Goal: Navigation & Orientation: Find specific page/section

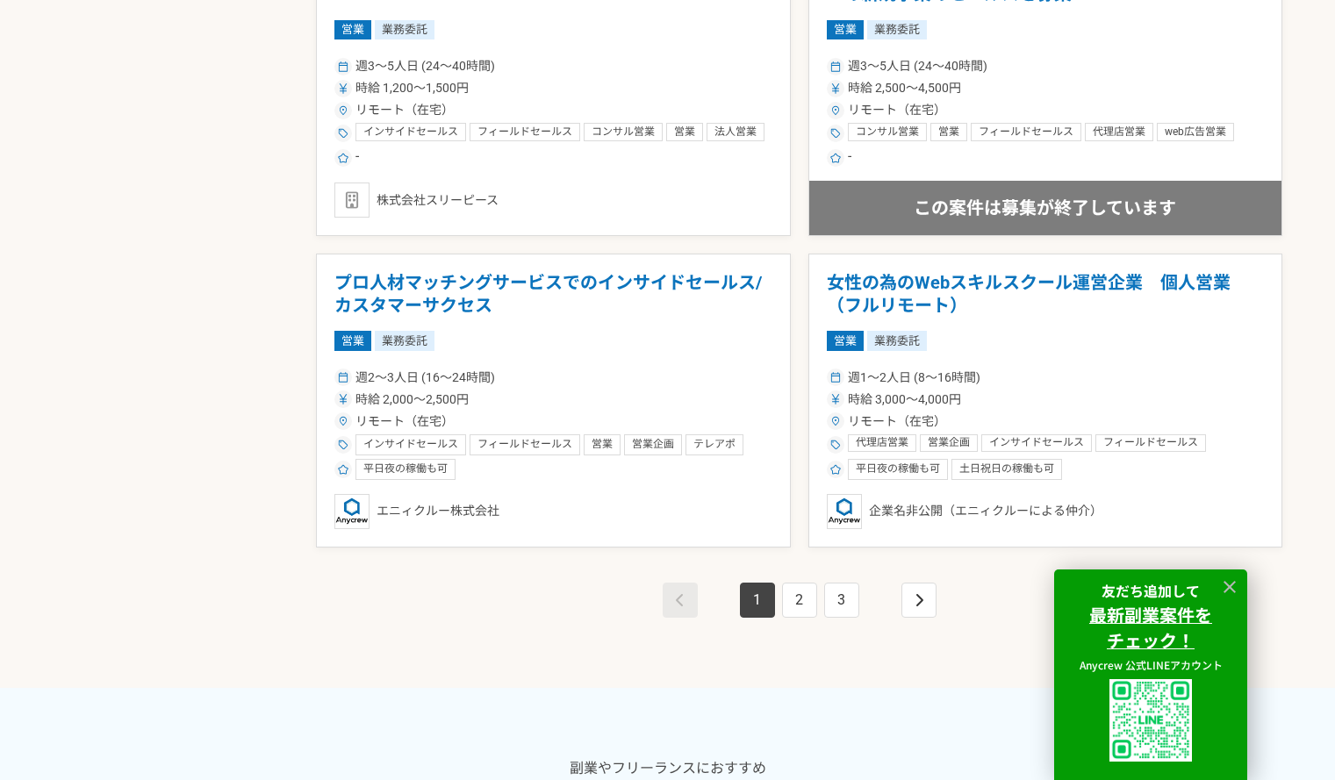
scroll to position [3072, 0]
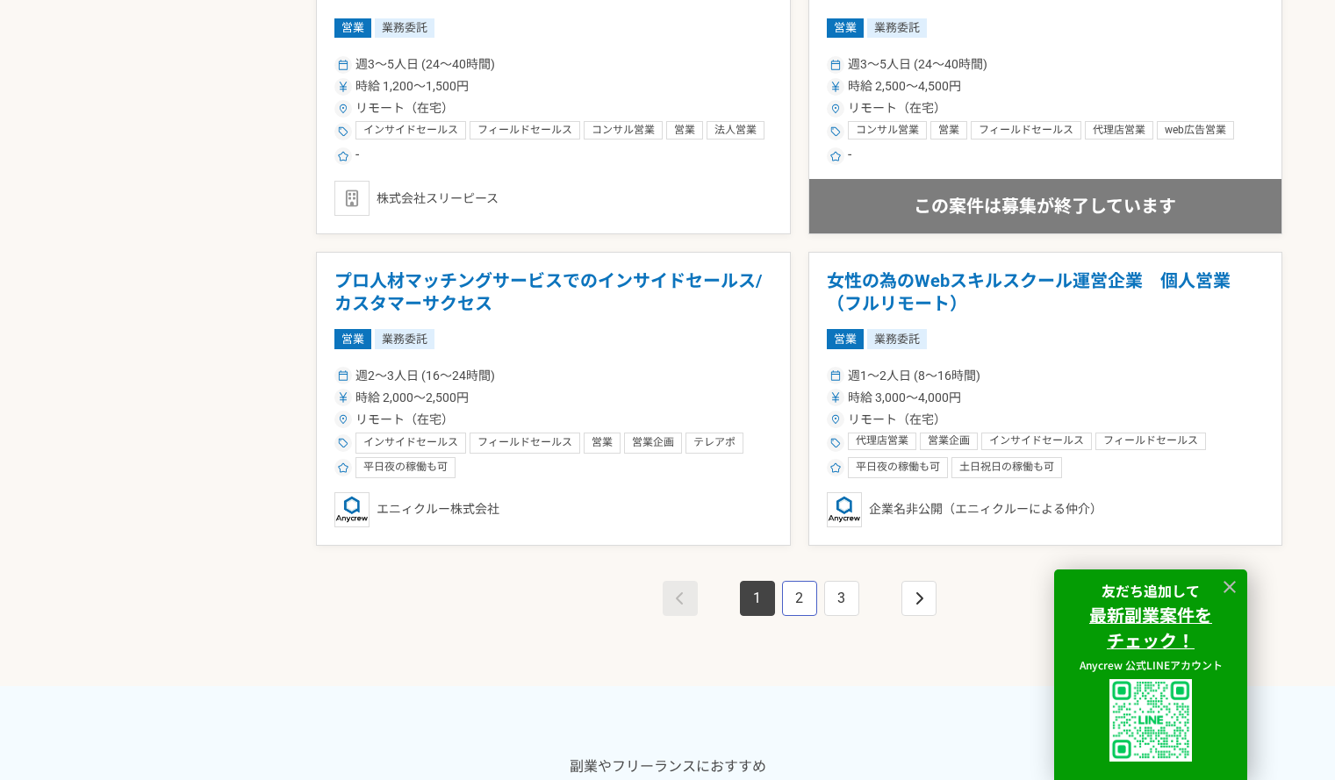
click at [801, 597] on link "2" at bounding box center [799, 598] width 35 height 35
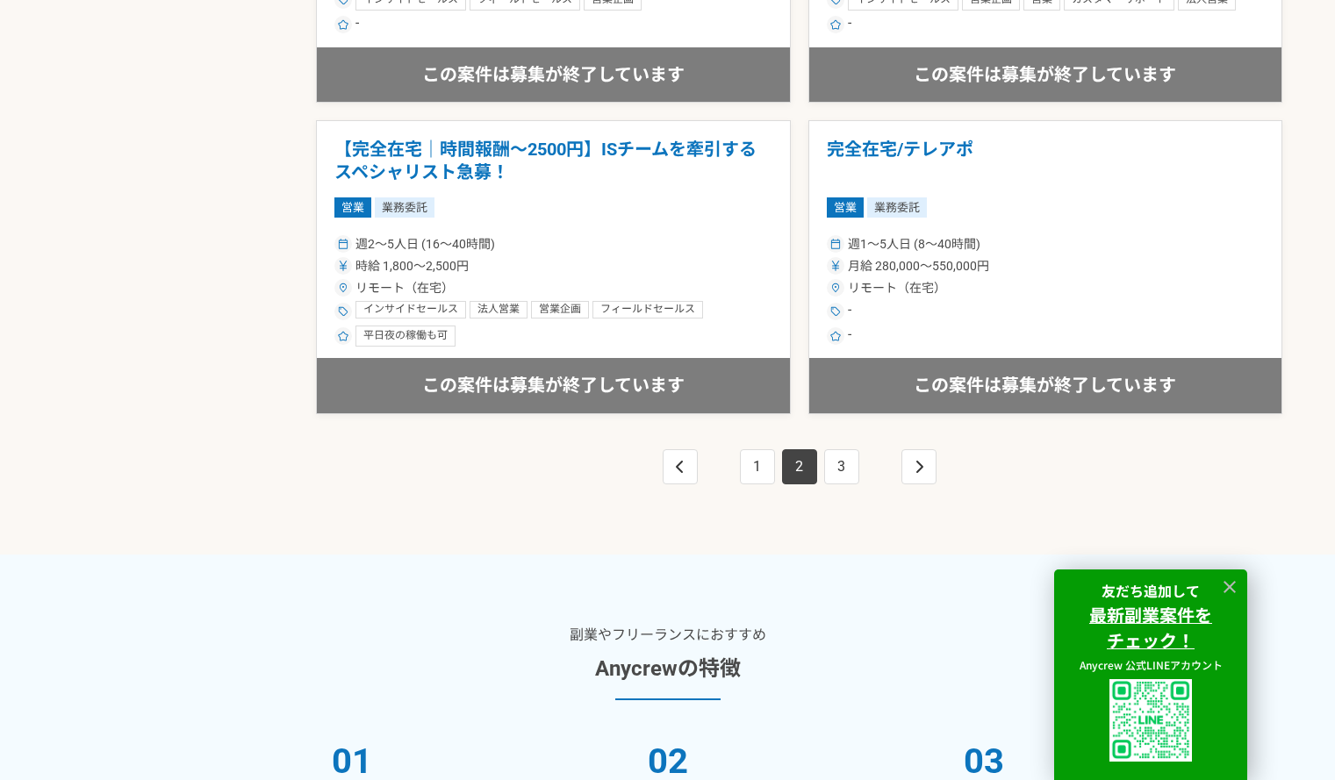
scroll to position [3248, 0]
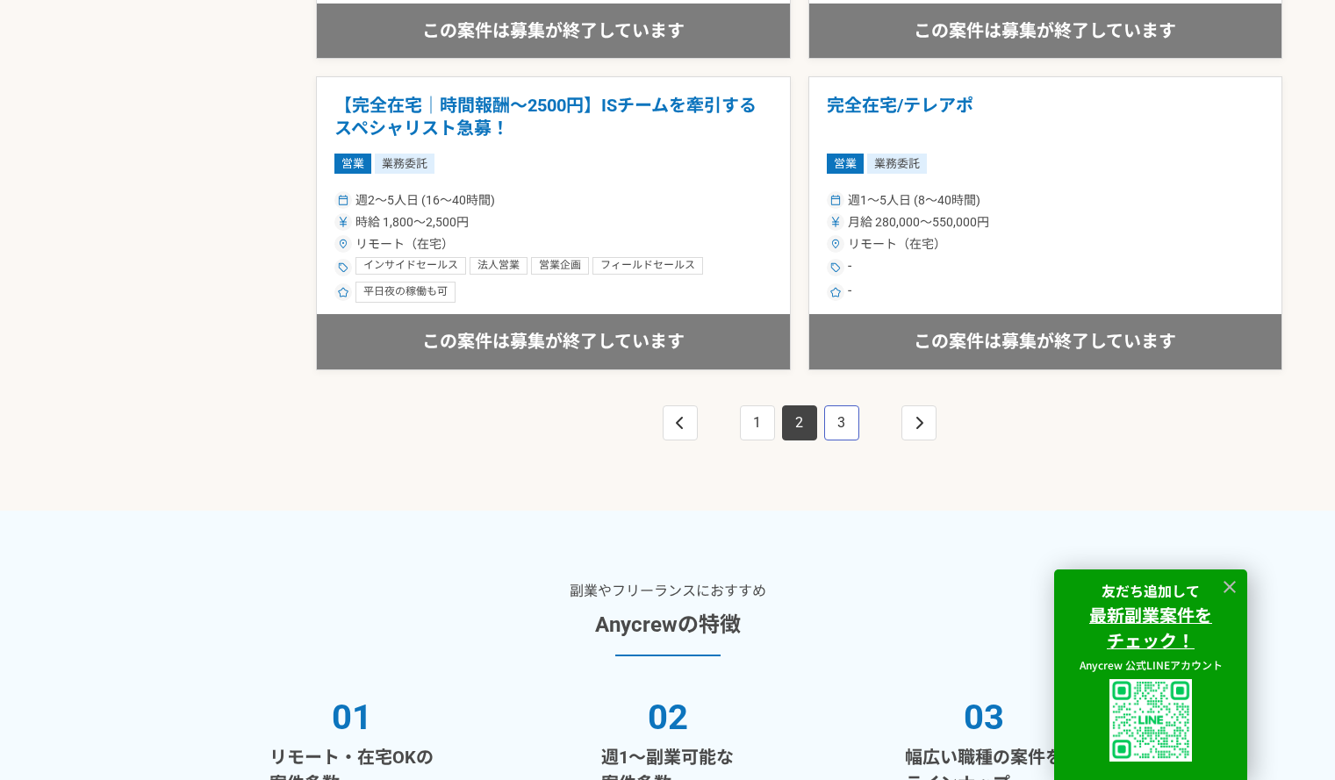
click at [848, 433] on link "3" at bounding box center [841, 423] width 35 height 35
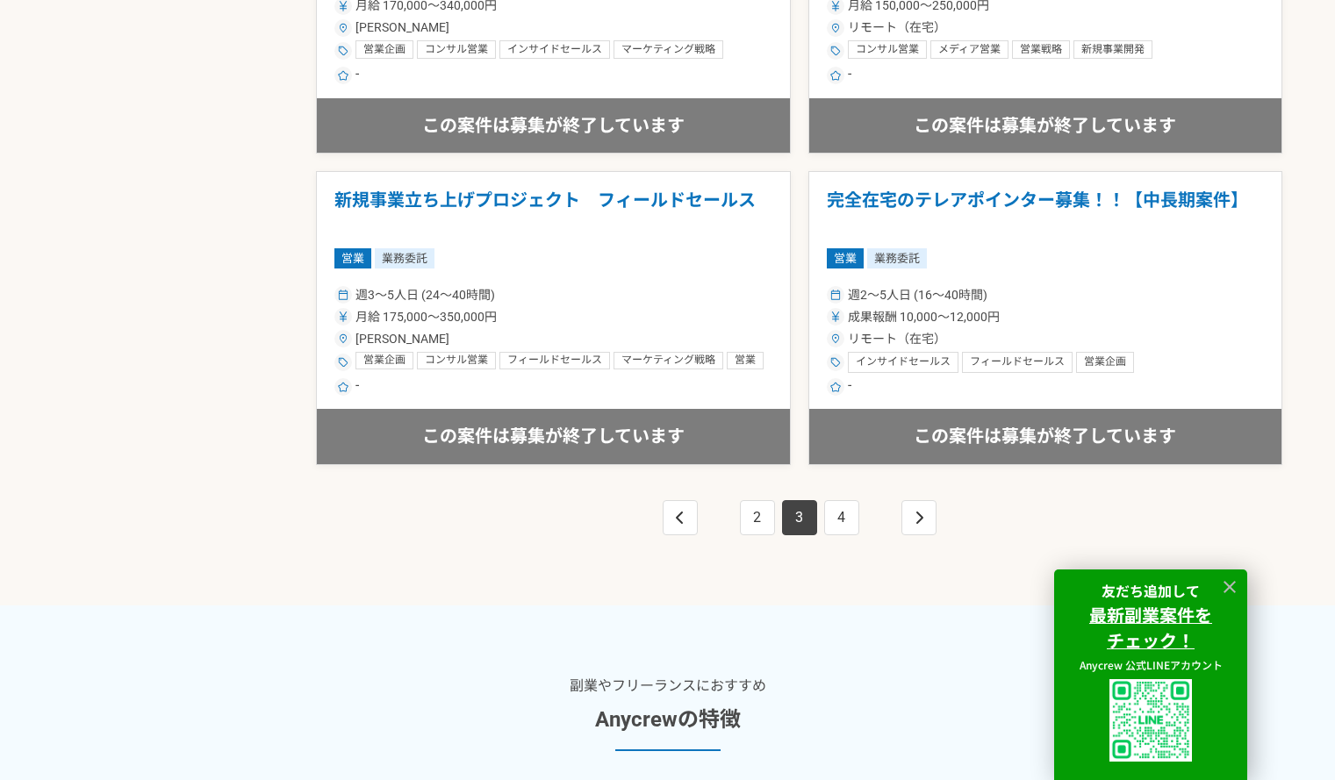
scroll to position [3160, 0]
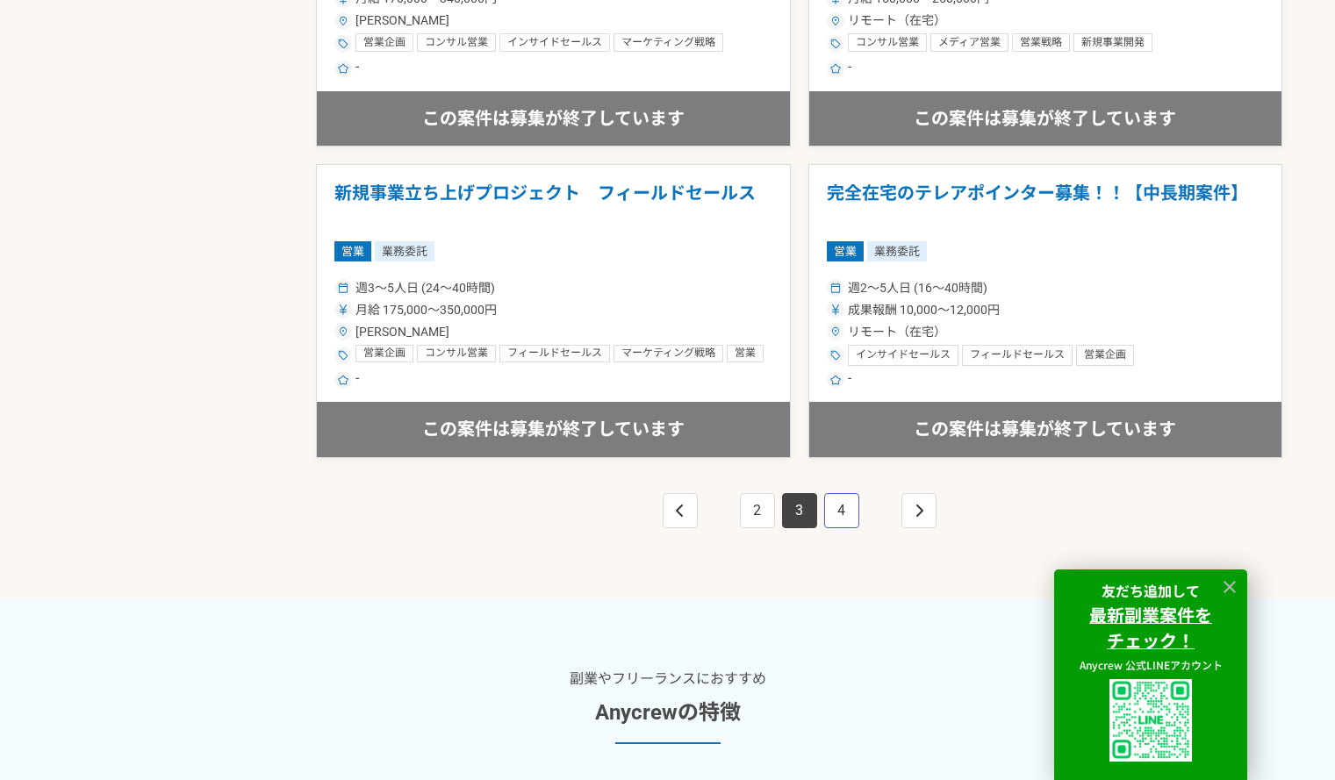
click at [842, 506] on link "4" at bounding box center [841, 510] width 35 height 35
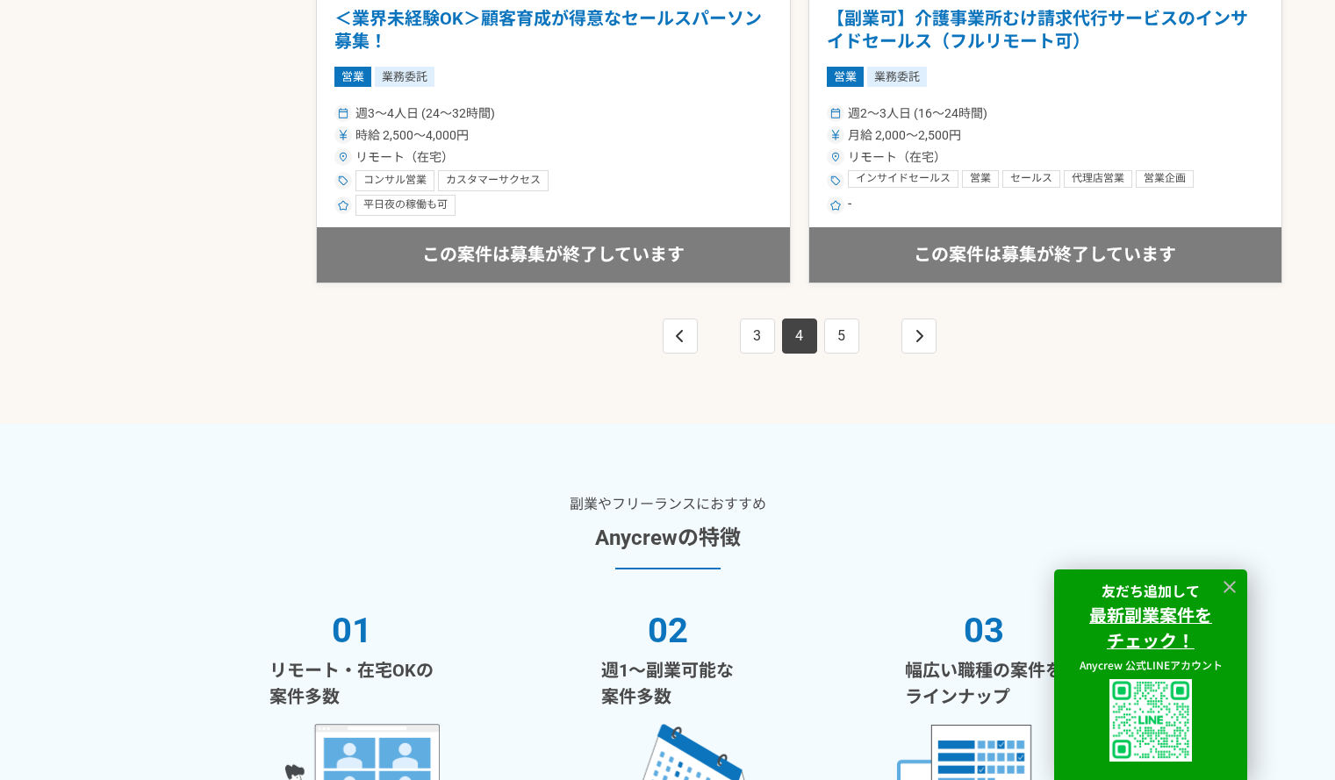
scroll to position [3335, 0]
click at [844, 331] on link "5" at bounding box center [841, 335] width 35 height 35
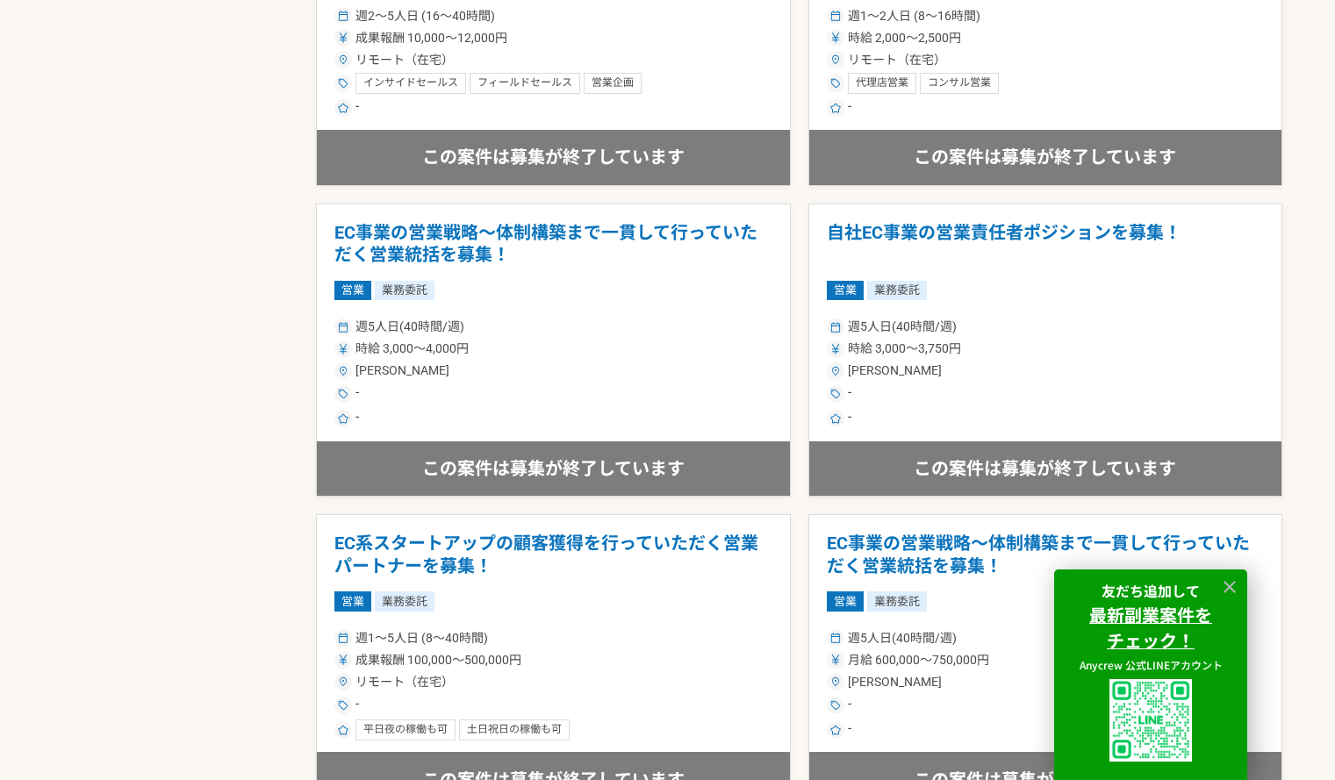
scroll to position [2019, 0]
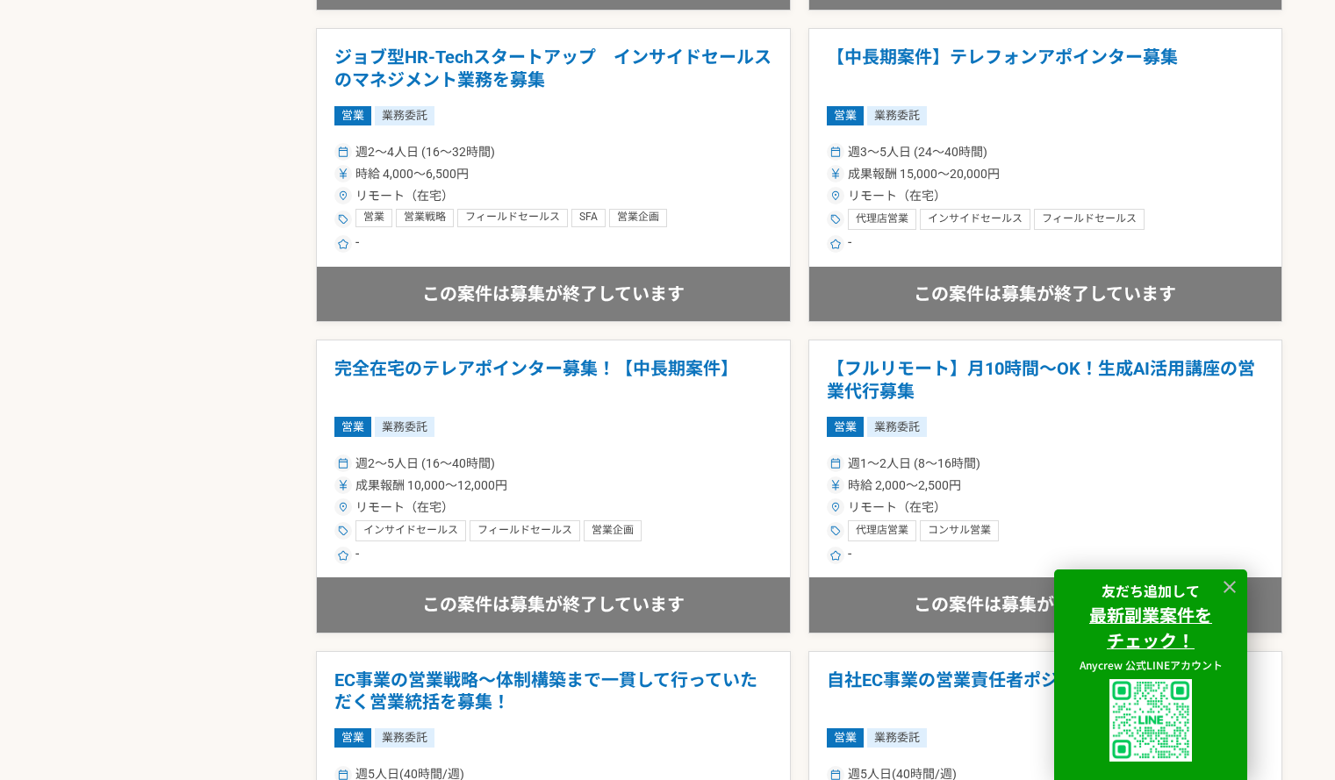
scroll to position [4032, 0]
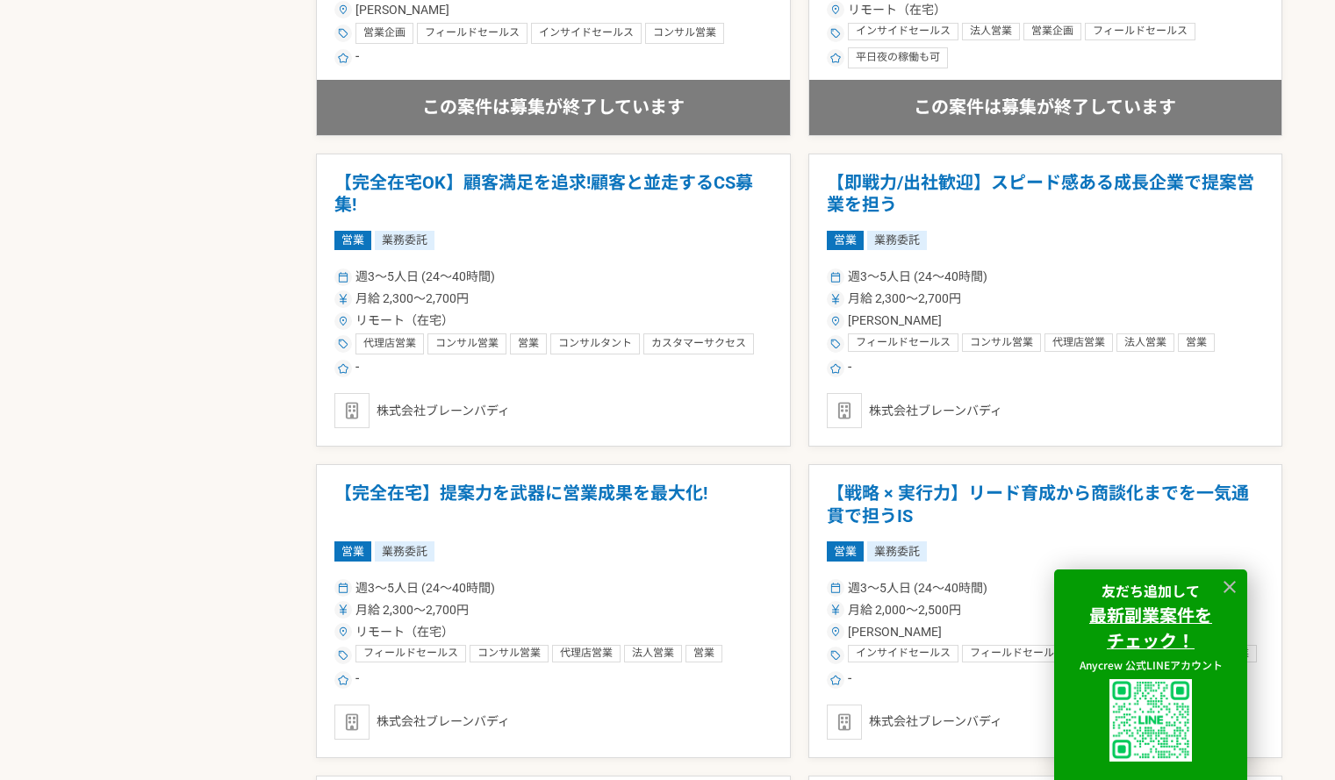
scroll to position [1925, 0]
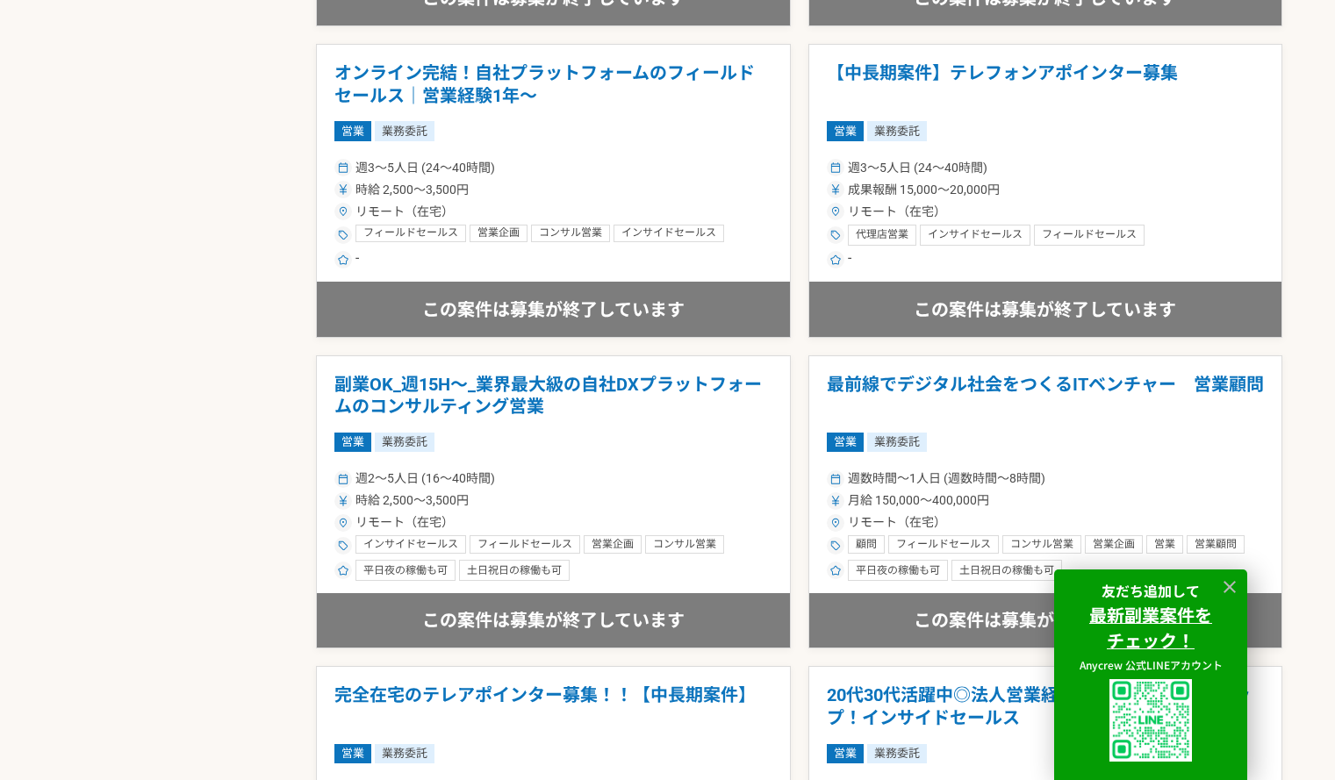
scroll to position [2188, 0]
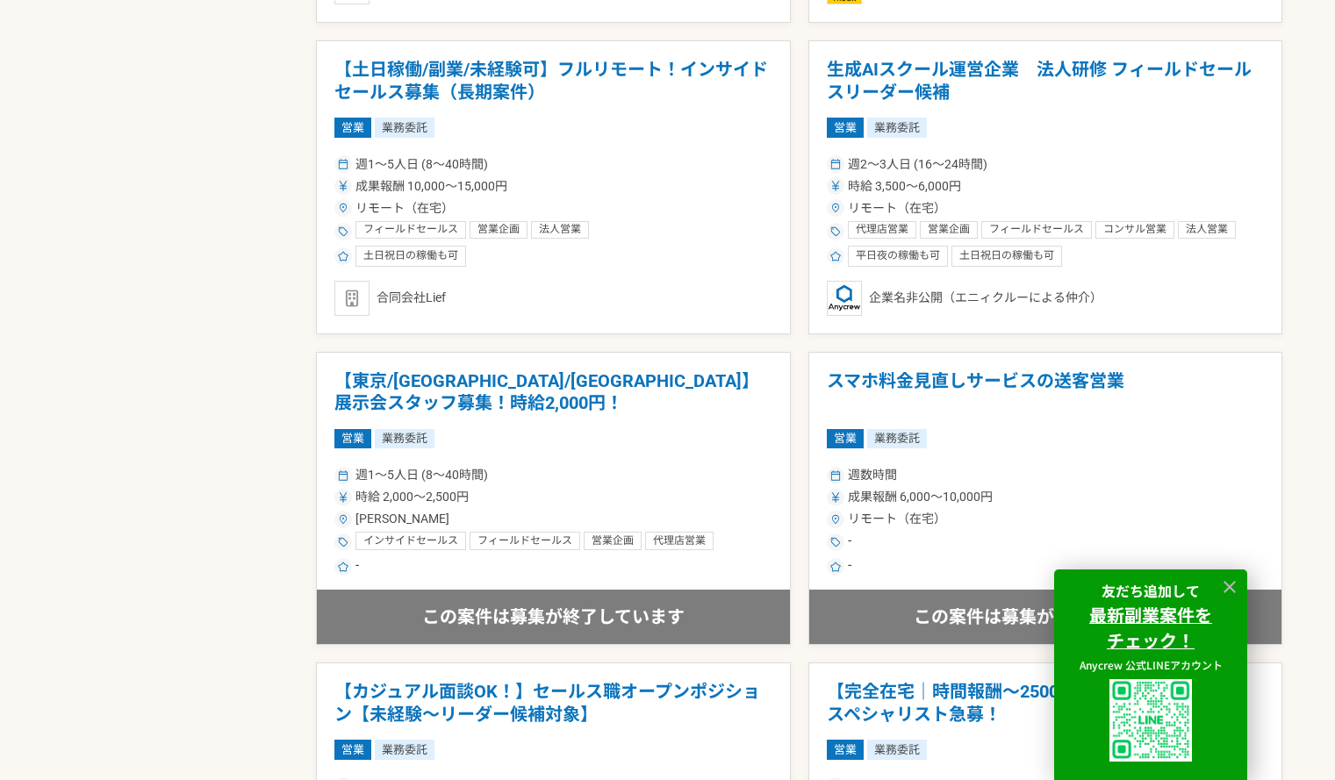
scroll to position [1574, 0]
